Goal: Information Seeking & Learning: Learn about a topic

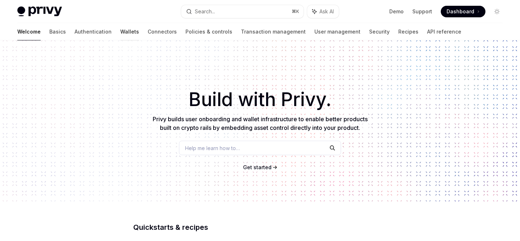
drag, startPoint x: 0, startPoint y: 0, endPoint x: 95, endPoint y: 30, distance: 99.5
click at [120, 30] on link "Wallets" at bounding box center [129, 31] width 19 height 17
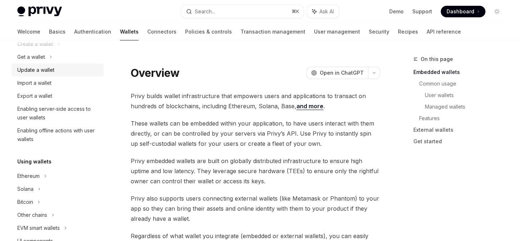
scroll to position [70, 0]
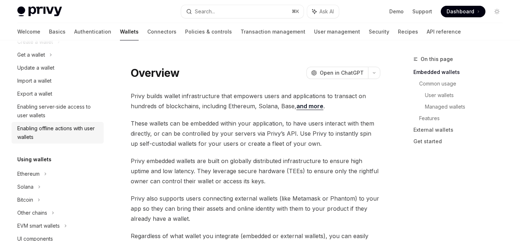
click at [53, 130] on div "Enabling offline actions with user wallets" at bounding box center [58, 132] width 82 height 17
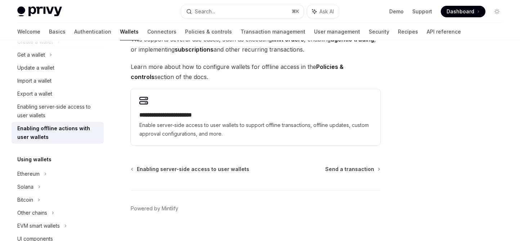
scroll to position [98, 0]
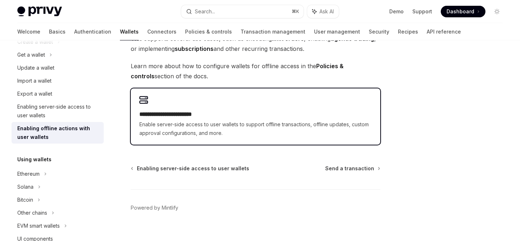
click at [214, 133] on span "Enable server-side access to user wallets to support offline transactions, offl…" at bounding box center [255, 128] width 232 height 17
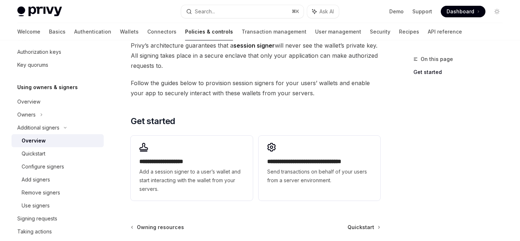
scroll to position [178, 0]
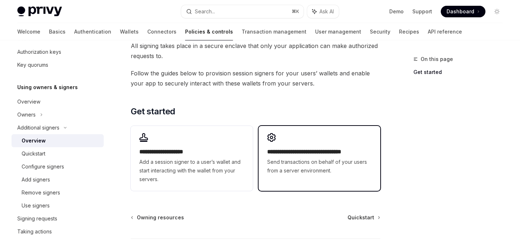
click at [289, 147] on div "**********" at bounding box center [320, 154] width 122 height 56
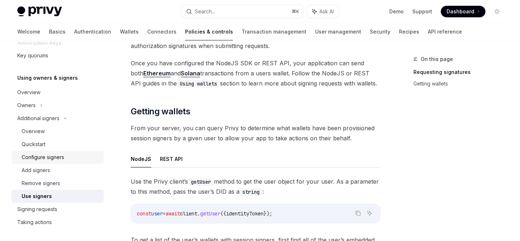
scroll to position [161, 0]
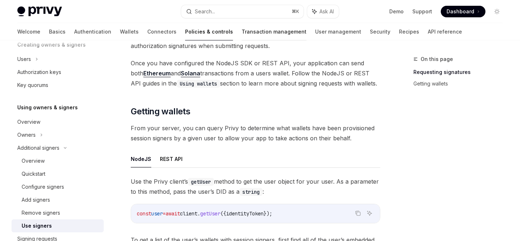
click at [242, 32] on link "Transaction management" at bounding box center [274, 31] width 65 height 17
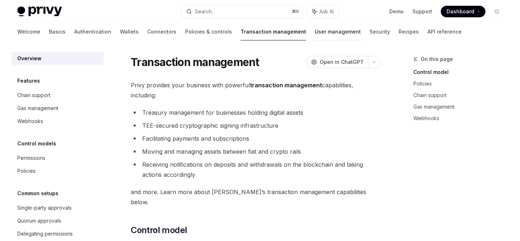
click at [315, 30] on link "User management" at bounding box center [338, 31] width 46 height 17
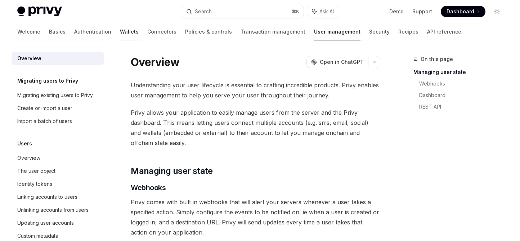
click at [120, 35] on link "Wallets" at bounding box center [129, 31] width 19 height 17
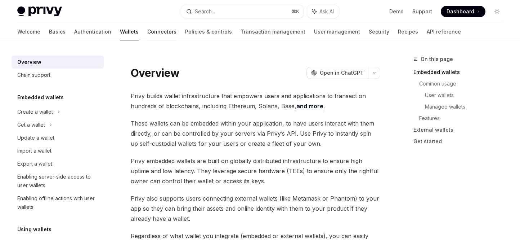
click at [147, 28] on link "Connectors" at bounding box center [161, 31] width 29 height 17
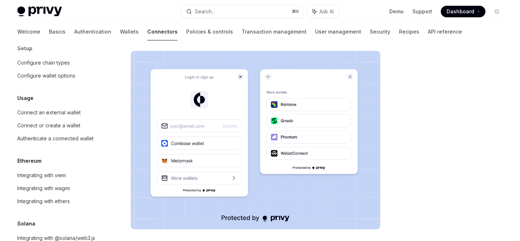
scroll to position [29, 0]
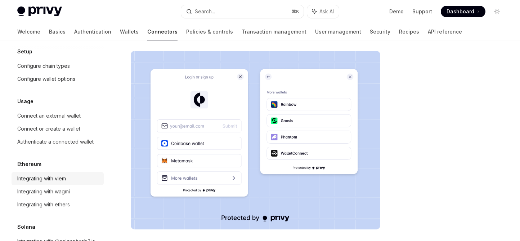
click at [66, 180] on div "Integrating with viem" at bounding box center [41, 178] width 49 height 9
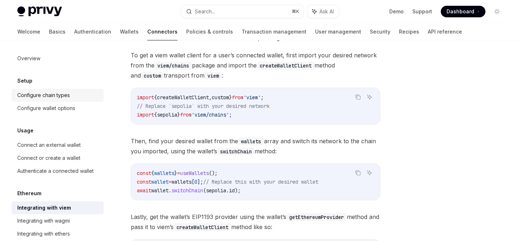
click at [55, 93] on div "Configure chain types" at bounding box center [43, 95] width 53 height 9
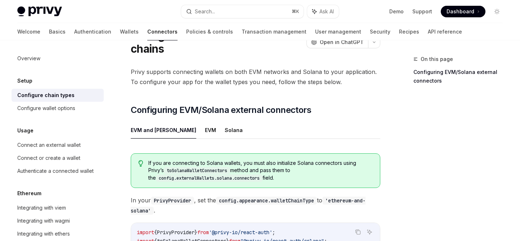
scroll to position [54, 0]
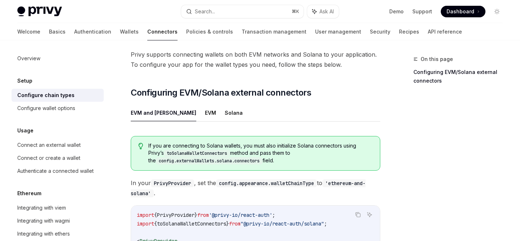
click at [20, 65] on div "Overview Setup Configure chain types Configure wallet options Usage Connect an …" at bounding box center [58, 164] width 92 height 225
click at [24, 61] on div "Overview" at bounding box center [28, 58] width 23 height 9
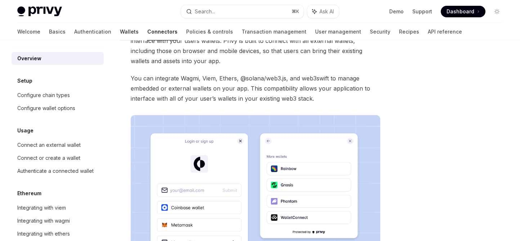
click at [120, 33] on link "Wallets" at bounding box center [129, 31] width 19 height 17
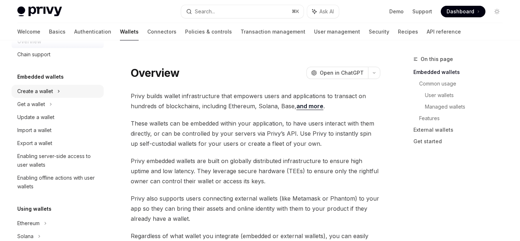
scroll to position [27, 0]
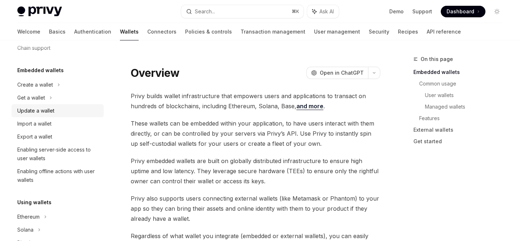
click at [67, 109] on div "Update a wallet" at bounding box center [58, 110] width 82 height 9
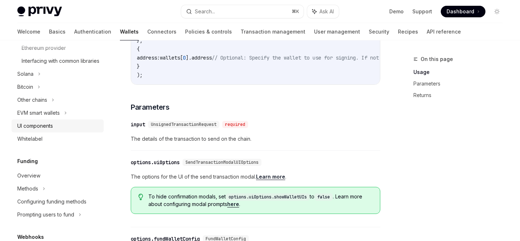
click at [68, 129] on link "UI components" at bounding box center [58, 125] width 92 height 13
type textarea "*"
